Goal: Task Accomplishment & Management: Use online tool/utility

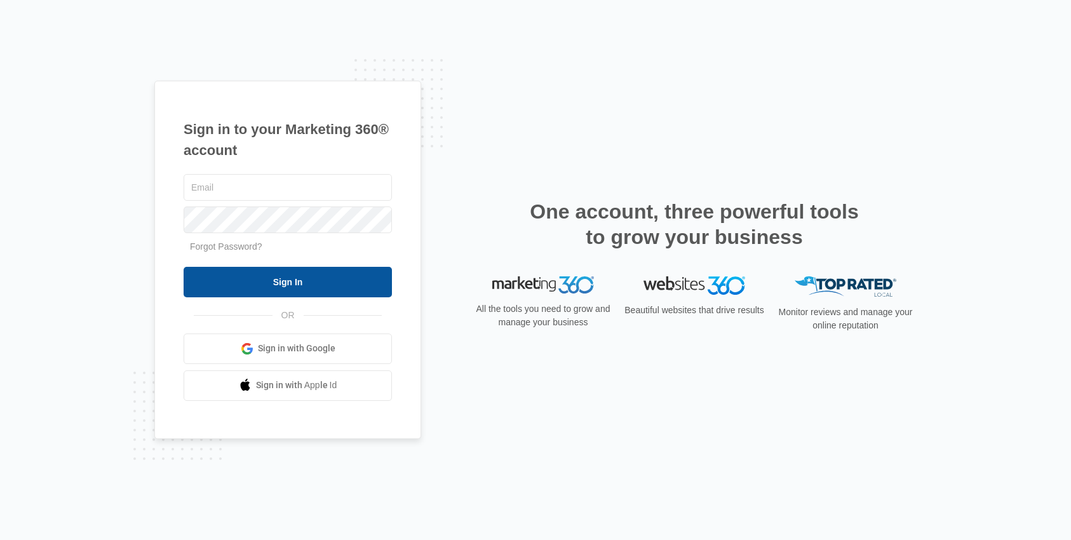
type input "[EMAIL_ADDRESS][DOMAIN_NAME]"
click at [306, 290] on input "Sign In" at bounding box center [288, 282] width 208 height 31
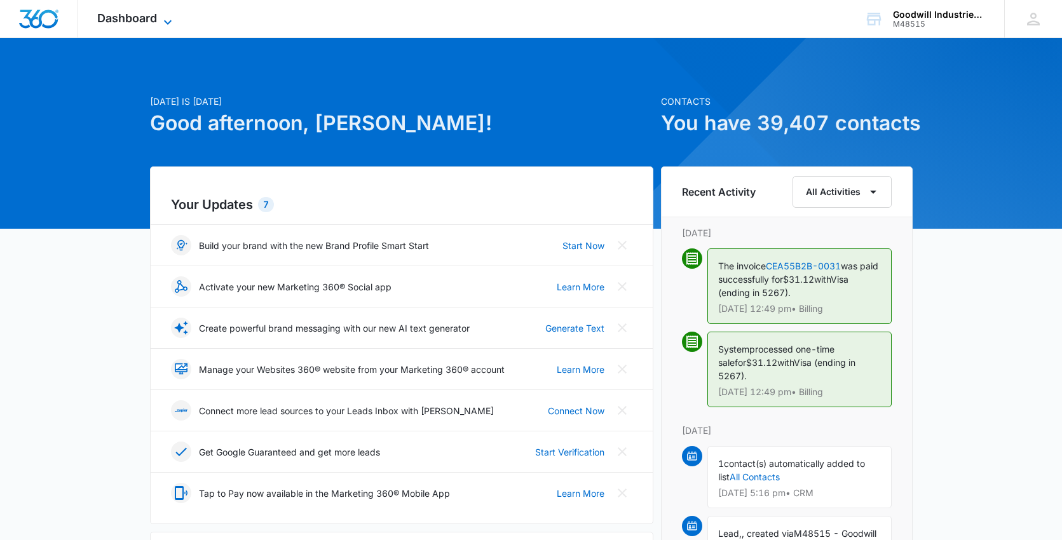
click at [144, 18] on span "Dashboard" at bounding box center [127, 17] width 60 height 13
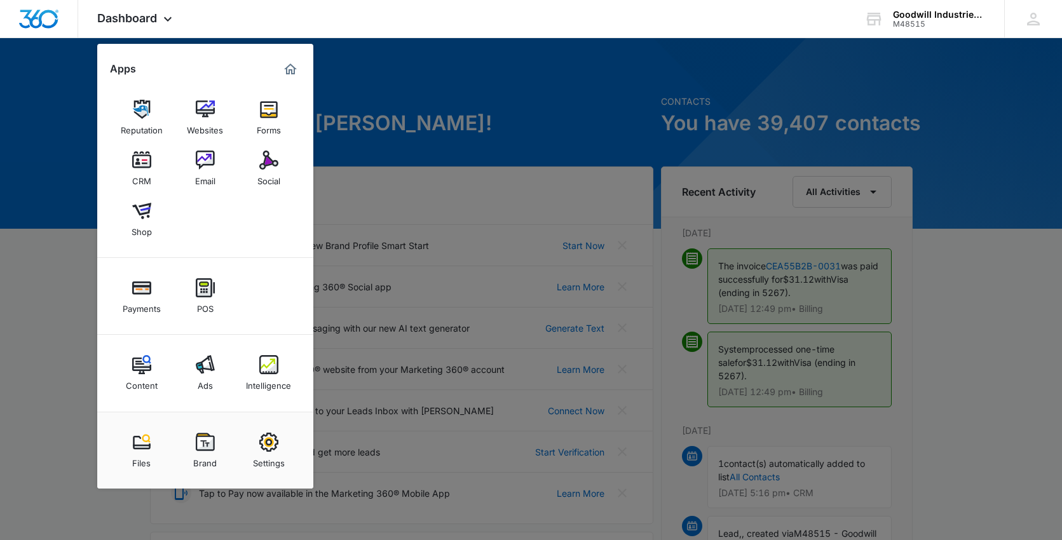
click at [271, 160] on img at bounding box center [268, 160] width 19 height 19
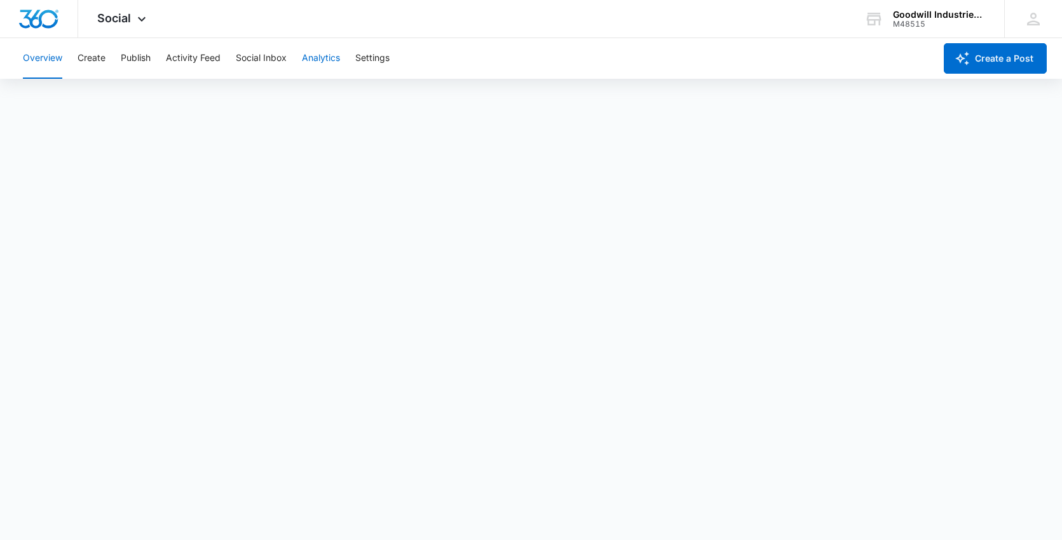
click at [317, 53] on button "Analytics" at bounding box center [321, 58] width 38 height 41
